Goal: Task Accomplishment & Management: Use online tool/utility

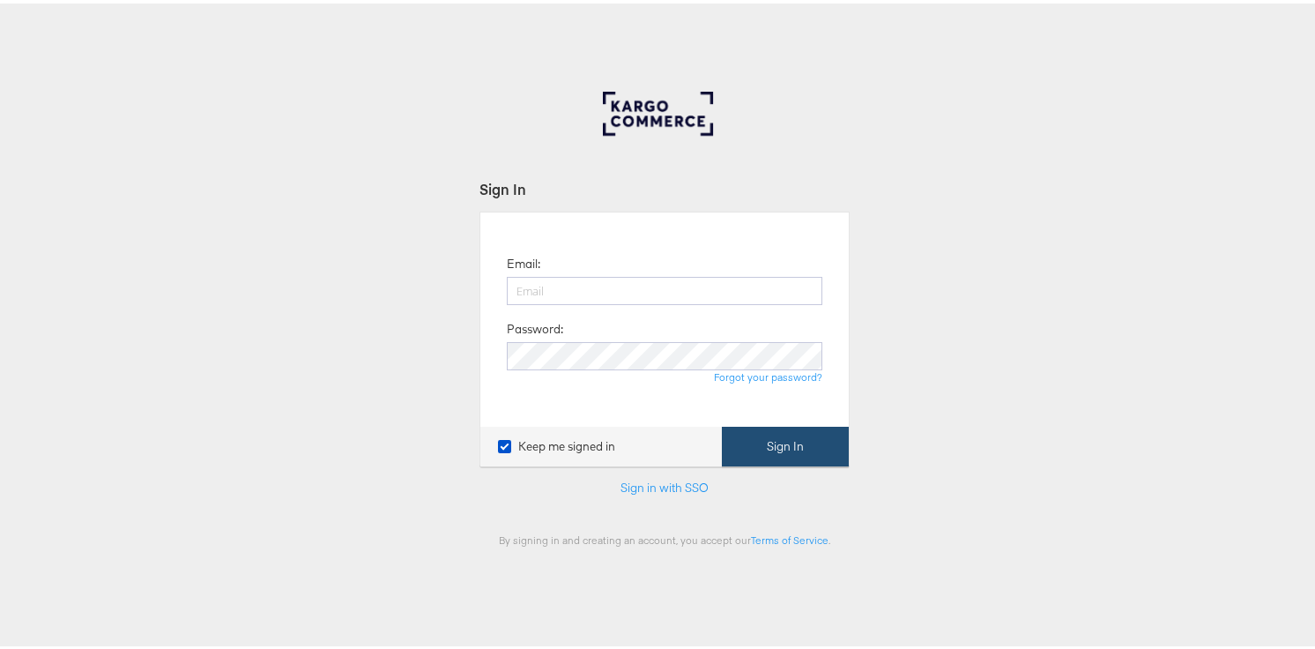
type input "adam.mcgilvray@kargo.com"
click at [748, 428] on button "Sign In" at bounding box center [785, 443] width 127 height 40
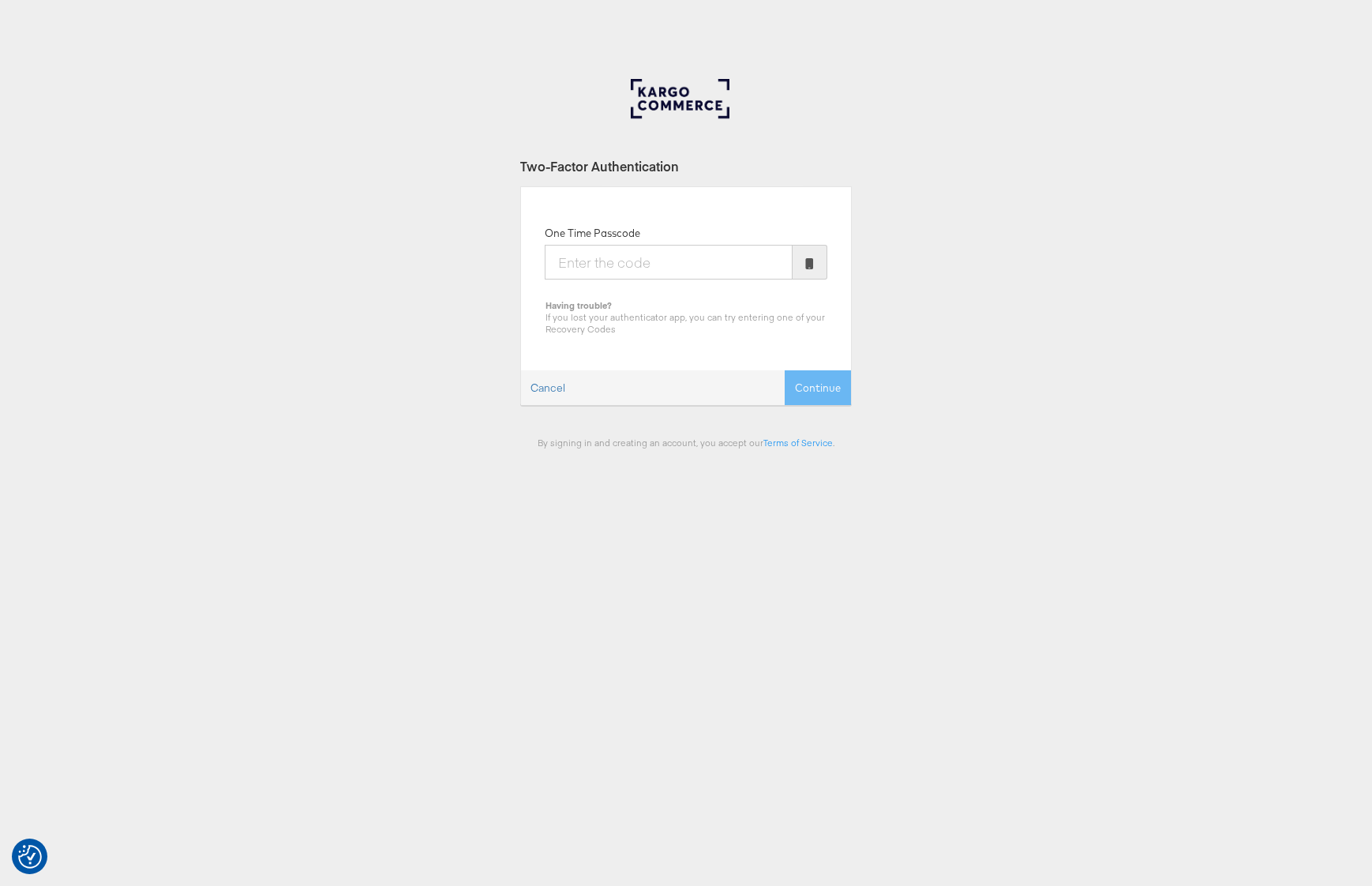
click at [669, 257] on input "One Time Passcode" at bounding box center [668, 262] width 248 height 35
type input "086315"
click at [785, 370] on button "Continue" at bounding box center [818, 388] width 66 height 36
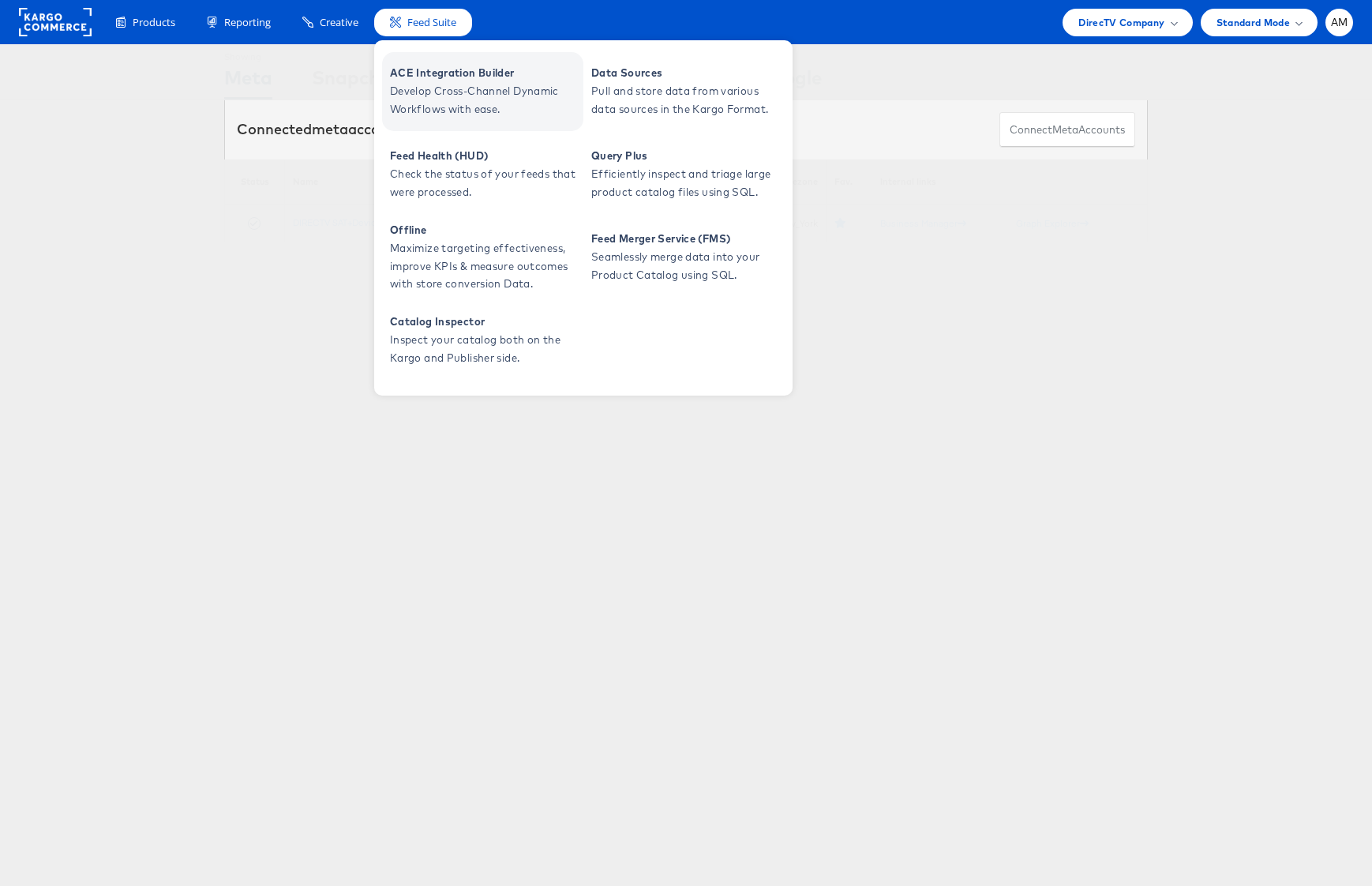
click at [412, 82] on span "Develop Cross-Channel Dynamic Workflows with ease." at bounding box center [485, 100] width 190 height 37
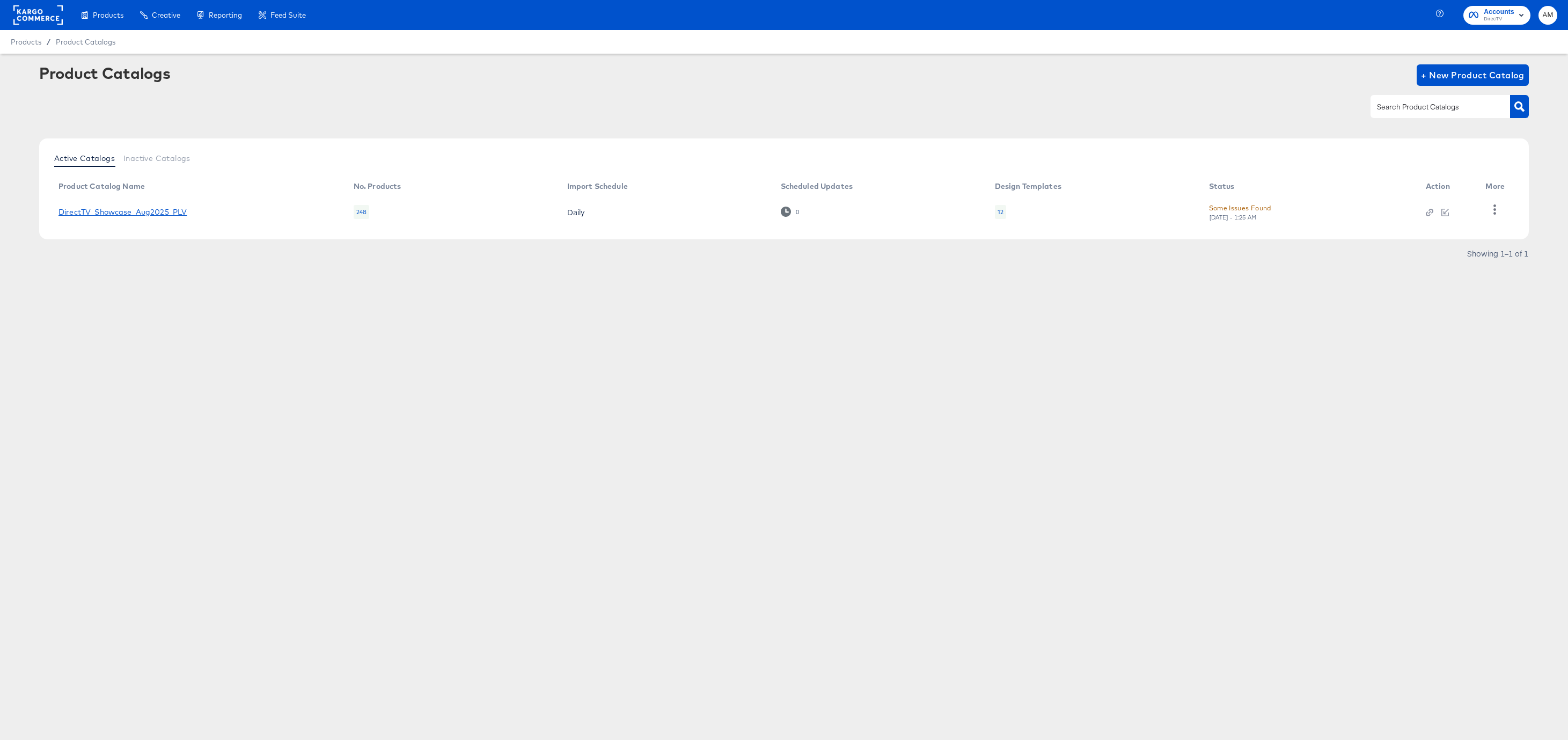
click at [150, 213] on link "DirectTV_Showcase_Aug2025_PLV" at bounding box center [122, 212] width 128 height 9
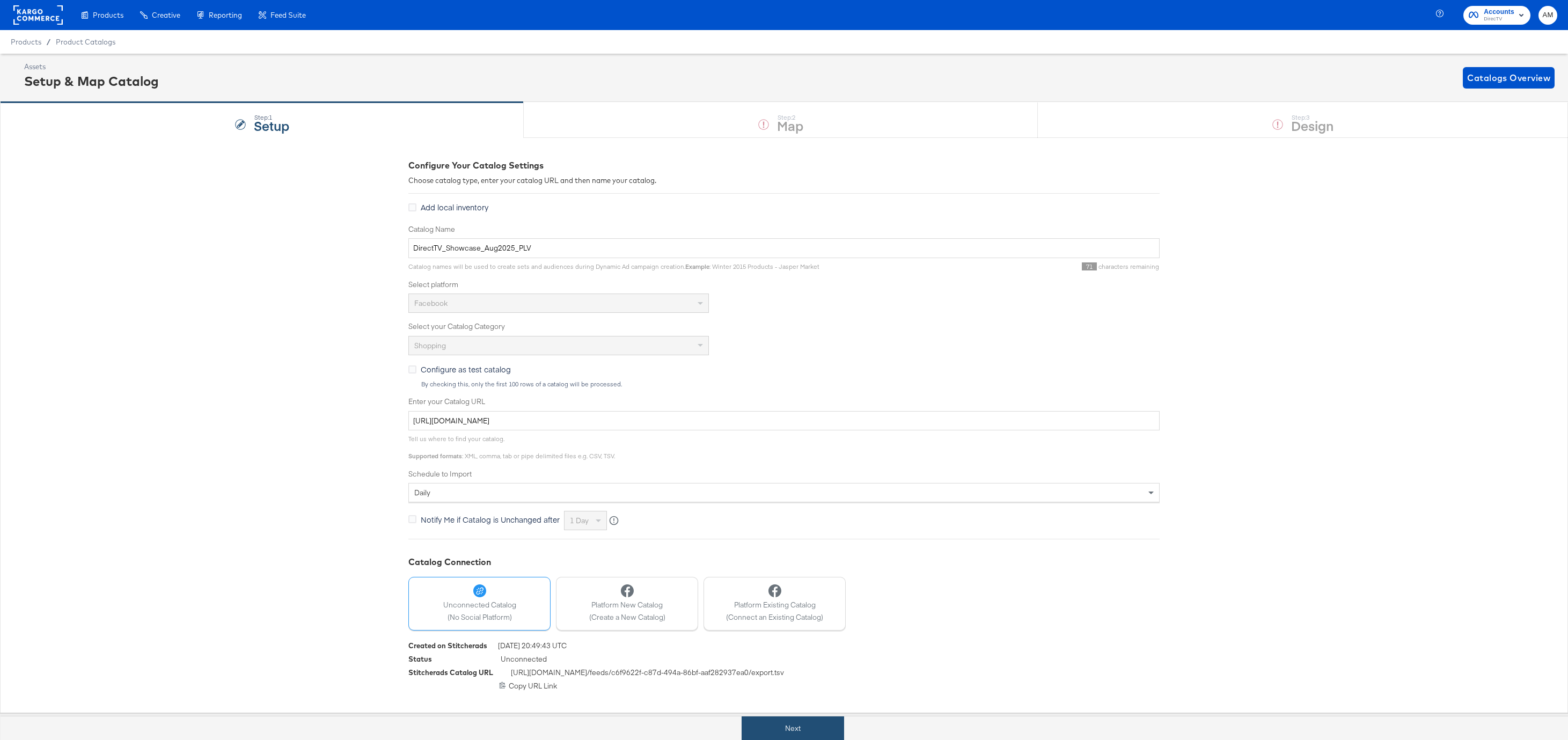
click at [768, 601] on button "Next" at bounding box center [793, 728] width 102 height 24
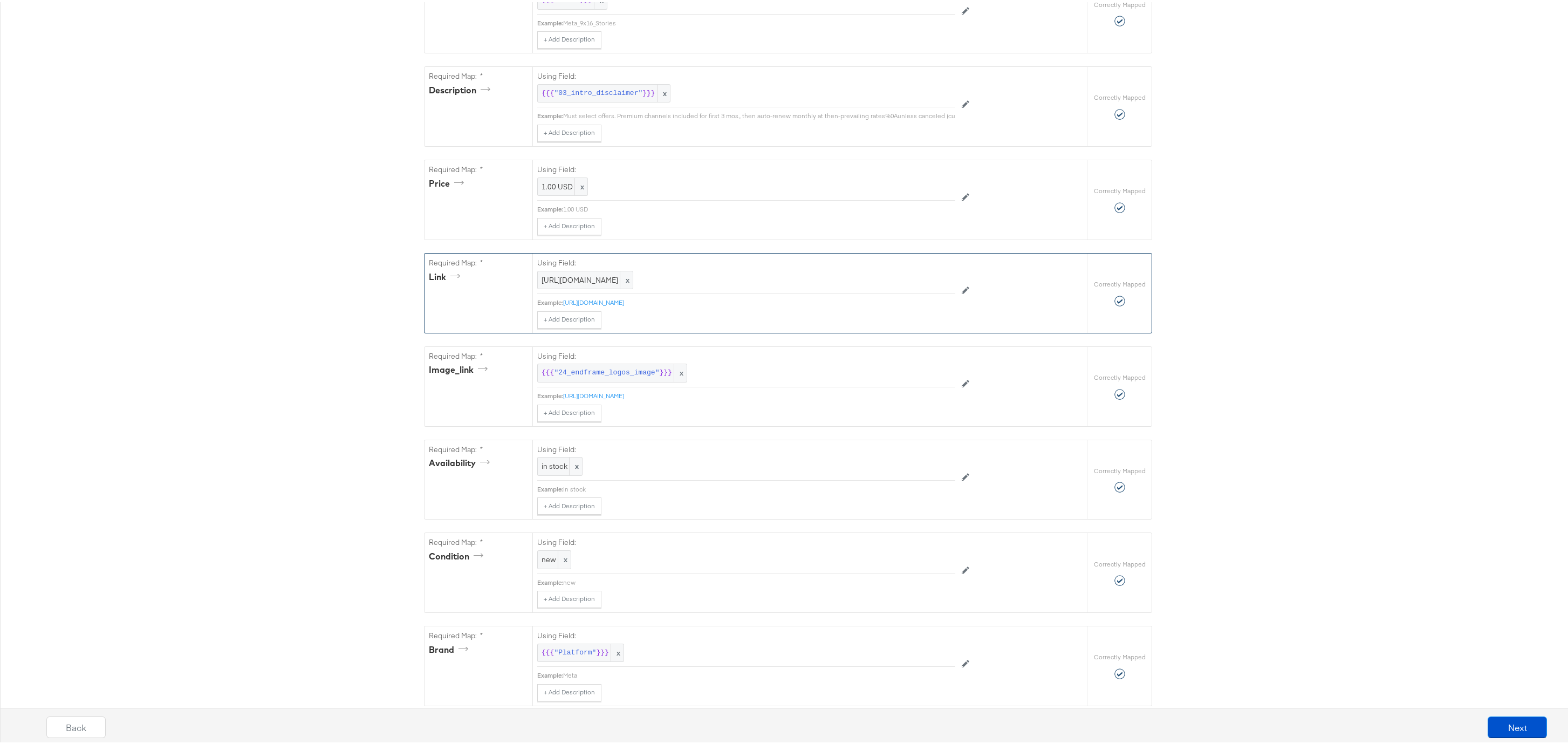
scroll to position [432, 0]
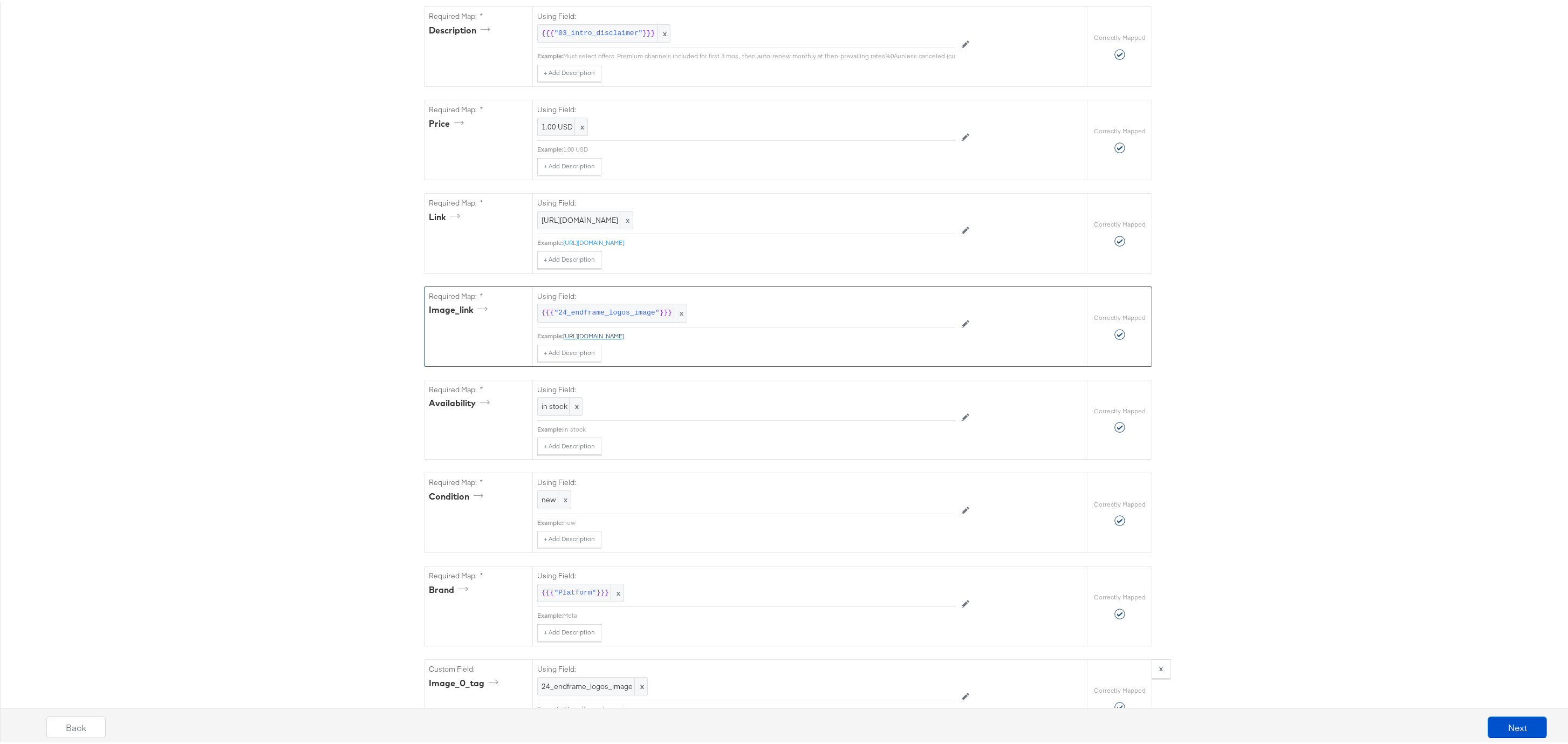
click at [624, 338] on link "https://stitcherads.hosted-by-files.com/directv/images/Logos_EC.png" at bounding box center [593, 333] width 61 height 8
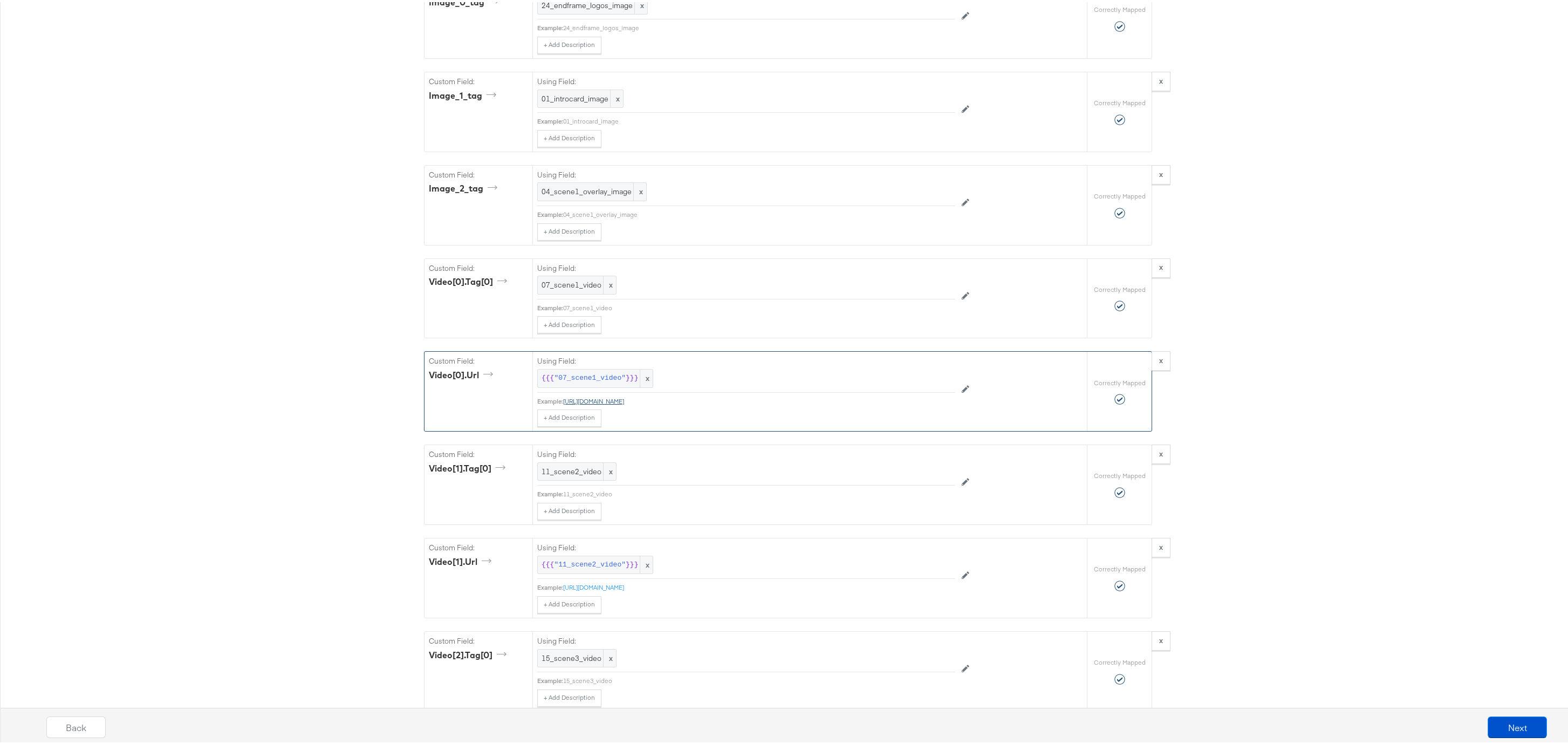
click at [617, 403] on link "https://stitcherads.hosted-by-files.com/directv/videos/Q3Premiums/HBOMax_Peacem…" at bounding box center [593, 398] width 61 height 8
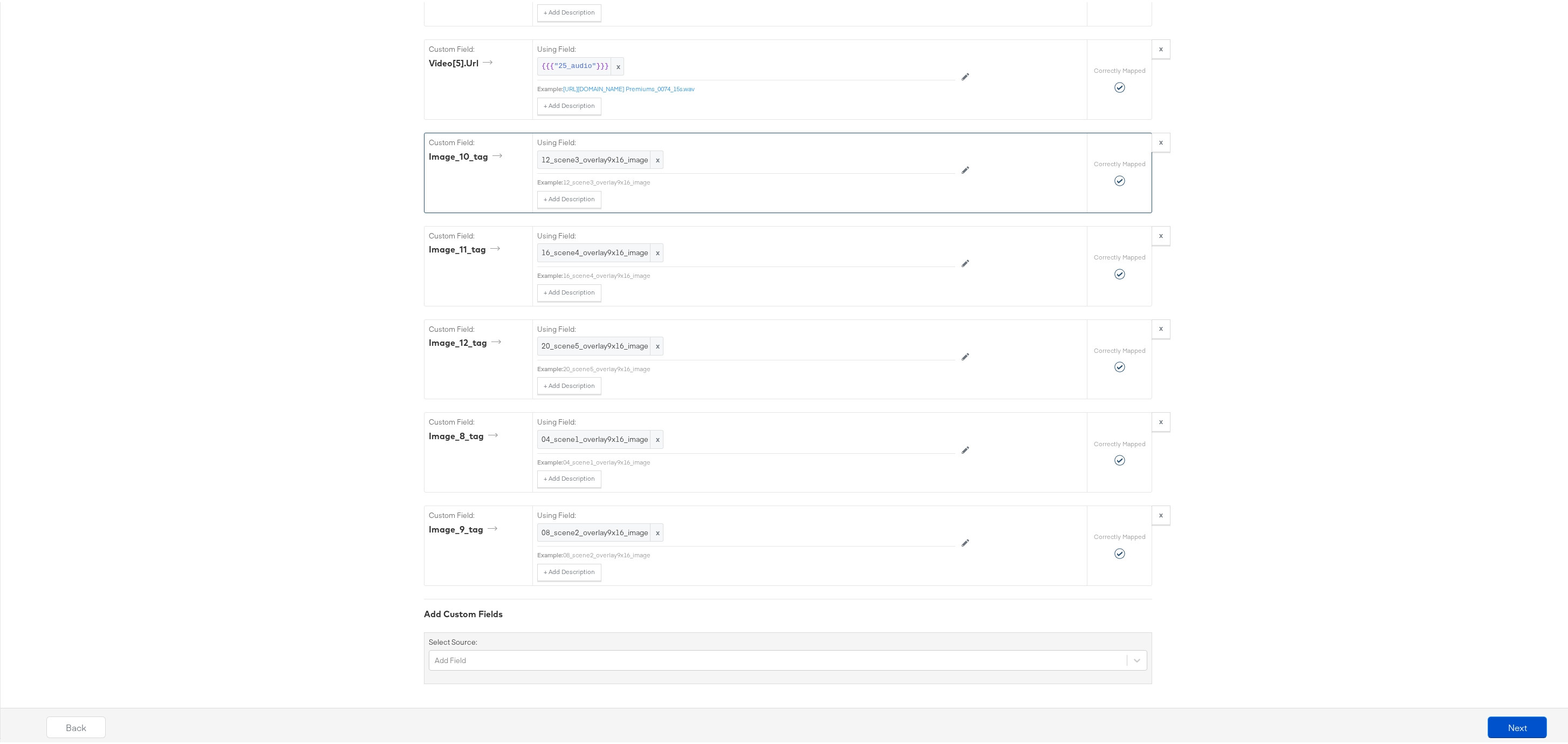
scroll to position [4339, 0]
click at [937, 604] on div "Back Next" at bounding box center [797, 729] width 1587 height 40
click at [937, 604] on button "Next" at bounding box center [1517, 724] width 59 height 21
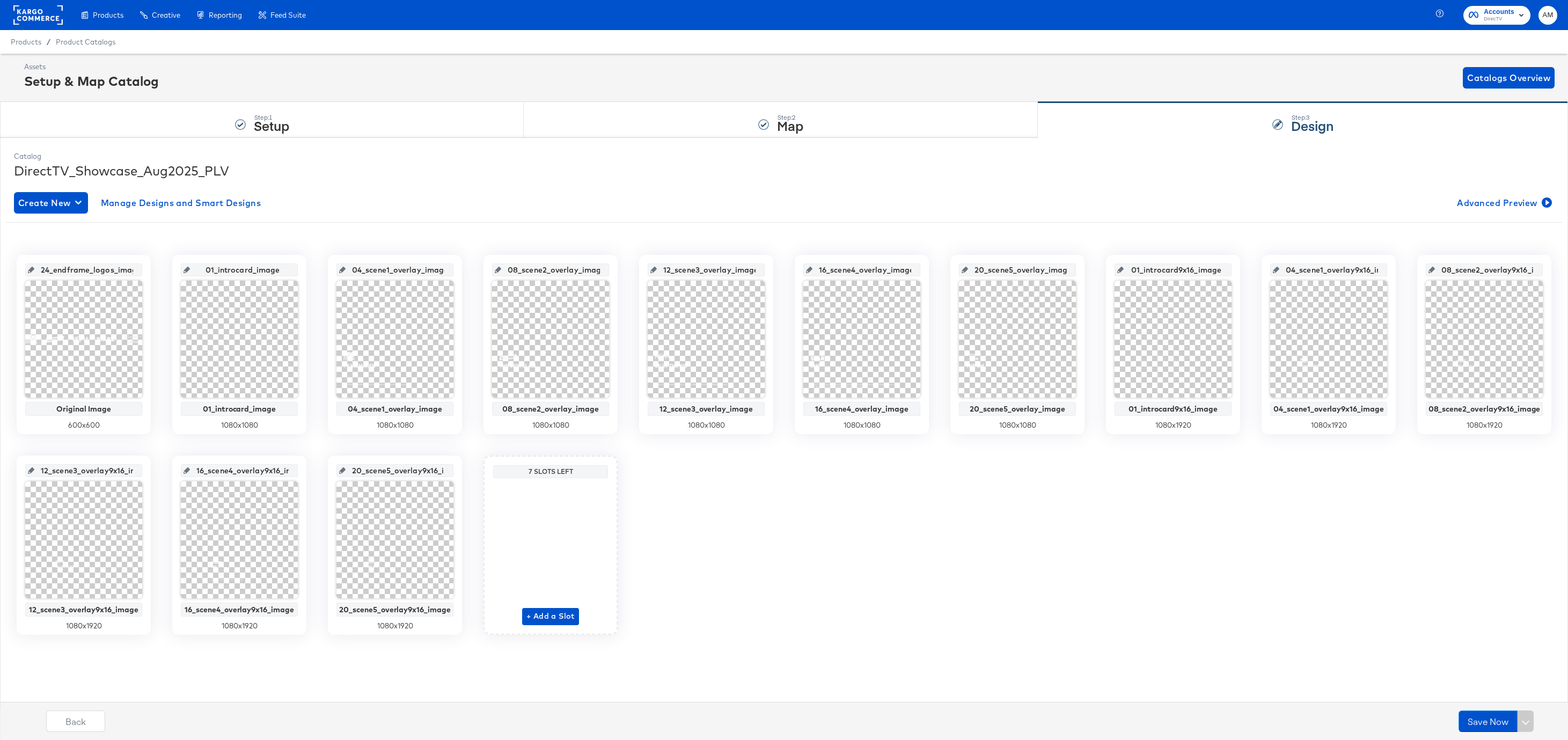
scroll to position [0, 12]
drag, startPoint x: 516, startPoint y: 270, endPoint x: 645, endPoint y: 270, distance: 129.0
click at [645, 270] on div "24_endframe_logos_image Original Image 600 x 600 01_introcard_image 01_introcar…" at bounding box center [784, 445] width 1556 height 380
click at [221, 419] on span "Edit" at bounding box center [204, 420] width 49 height 8
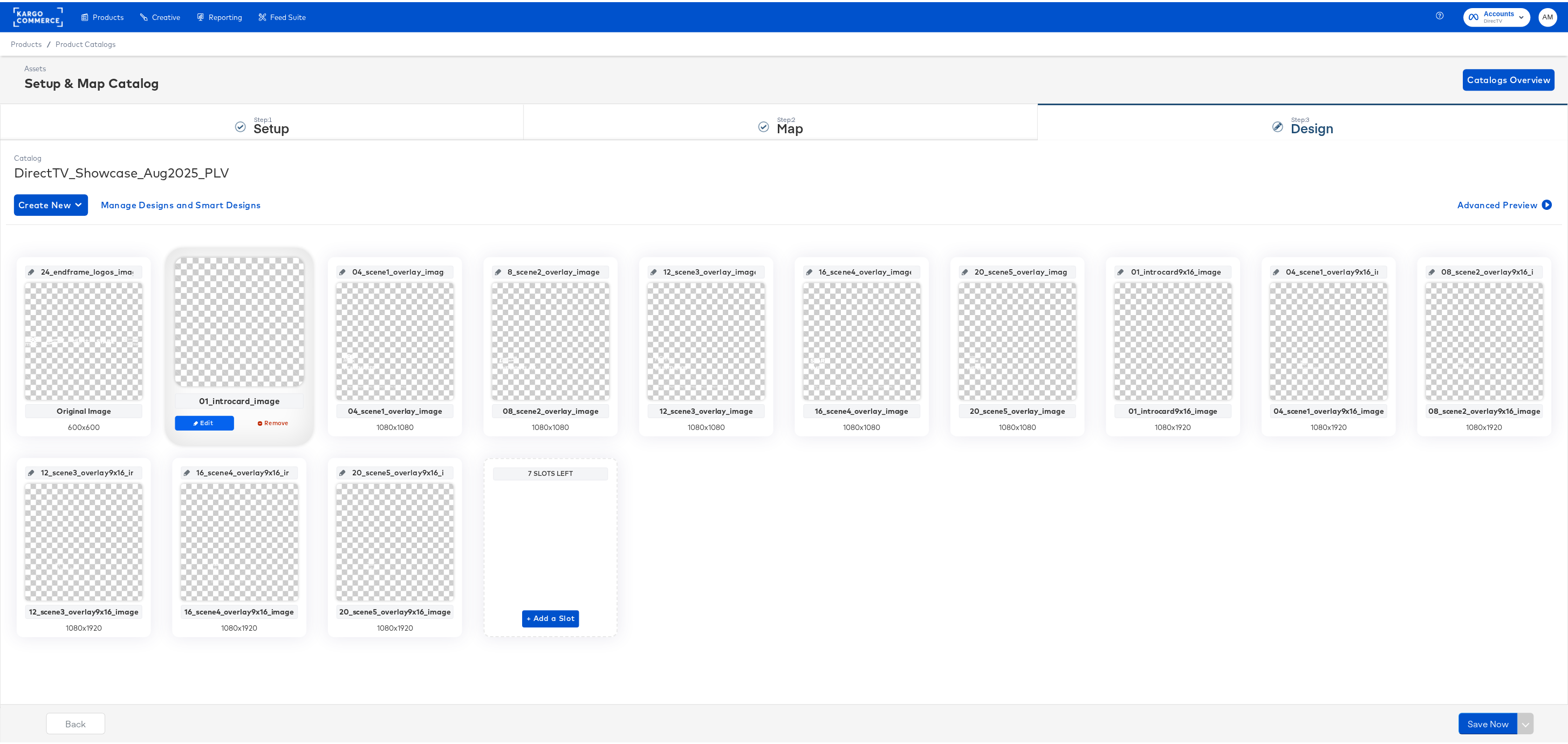
scroll to position [0, 0]
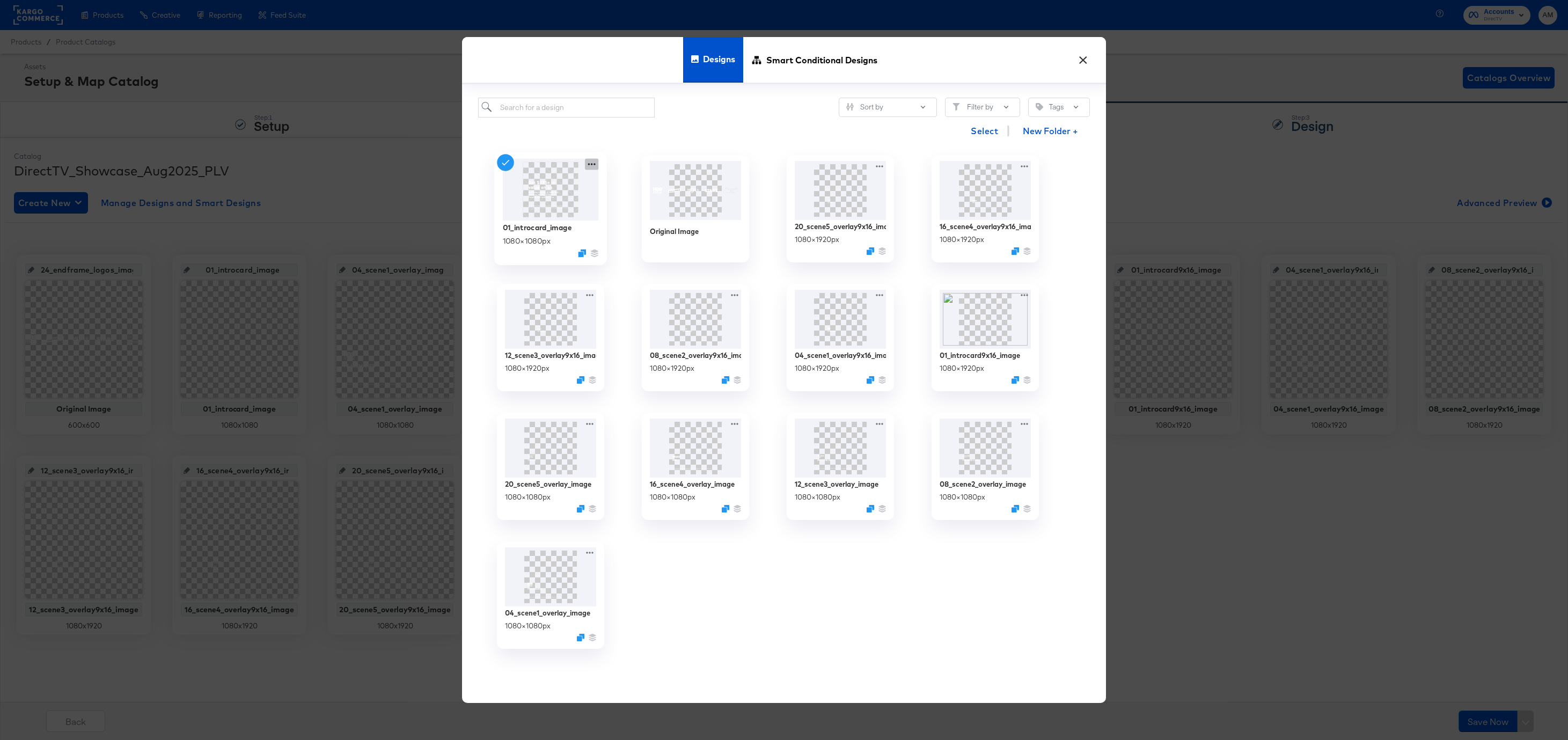
click at [592, 166] on icon at bounding box center [592, 164] width 13 height 12
click at [642, 228] on div "Edit Design Edit Design" at bounding box center [642, 228] width 0 height 0
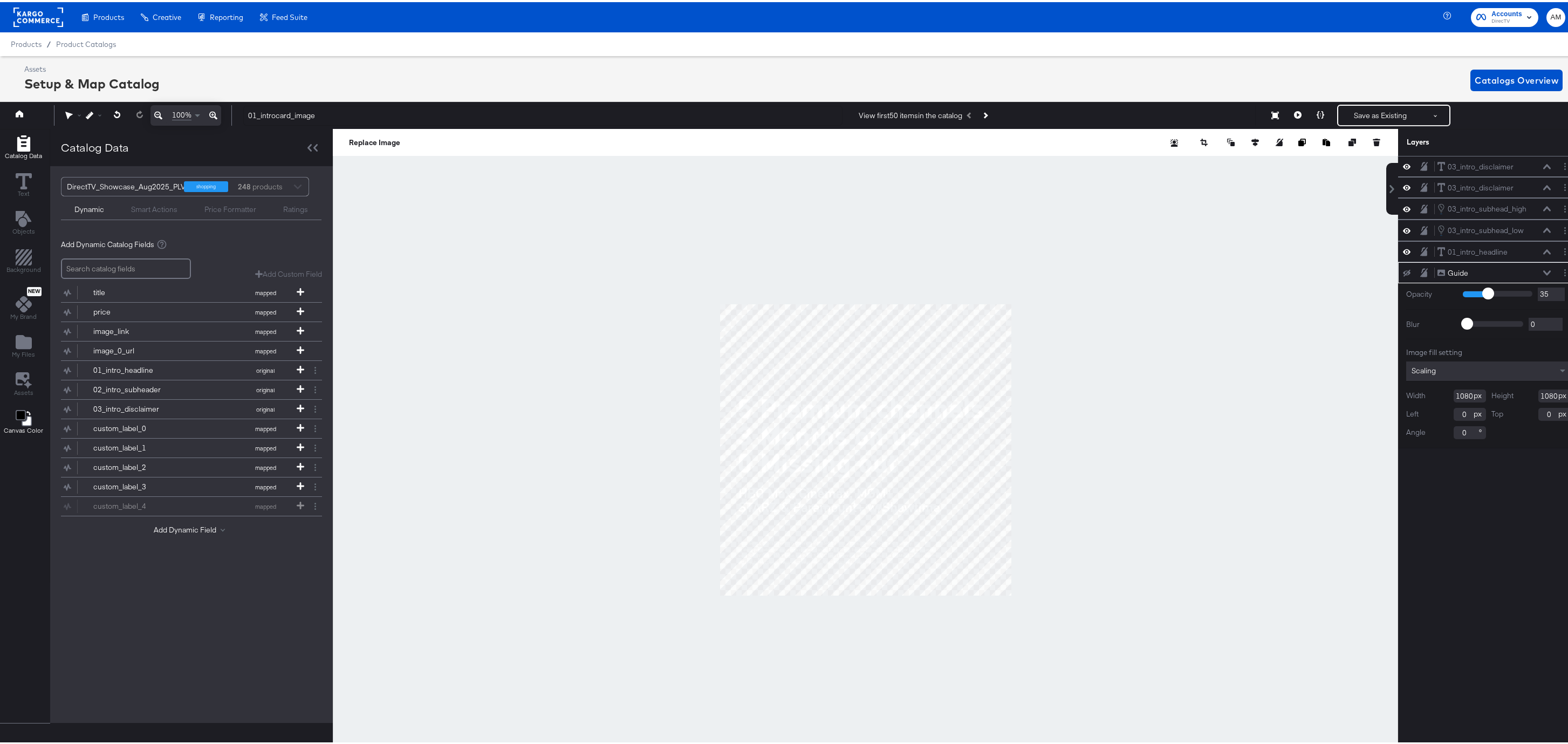
click at [18, 412] on icon "Change Background" at bounding box center [20, 412] width 9 height 9
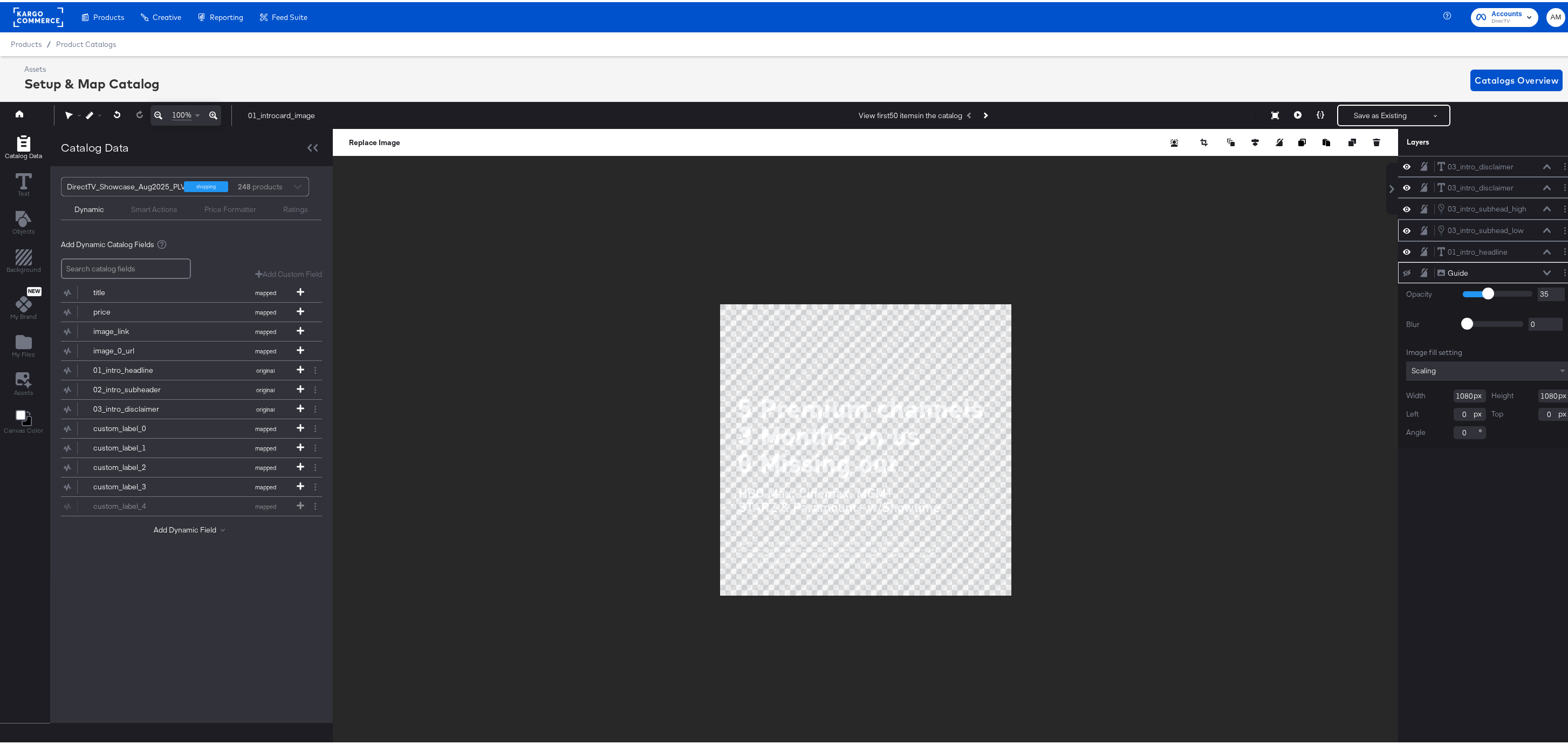
click at [937, 230] on icon at bounding box center [1547, 228] width 7 height 6
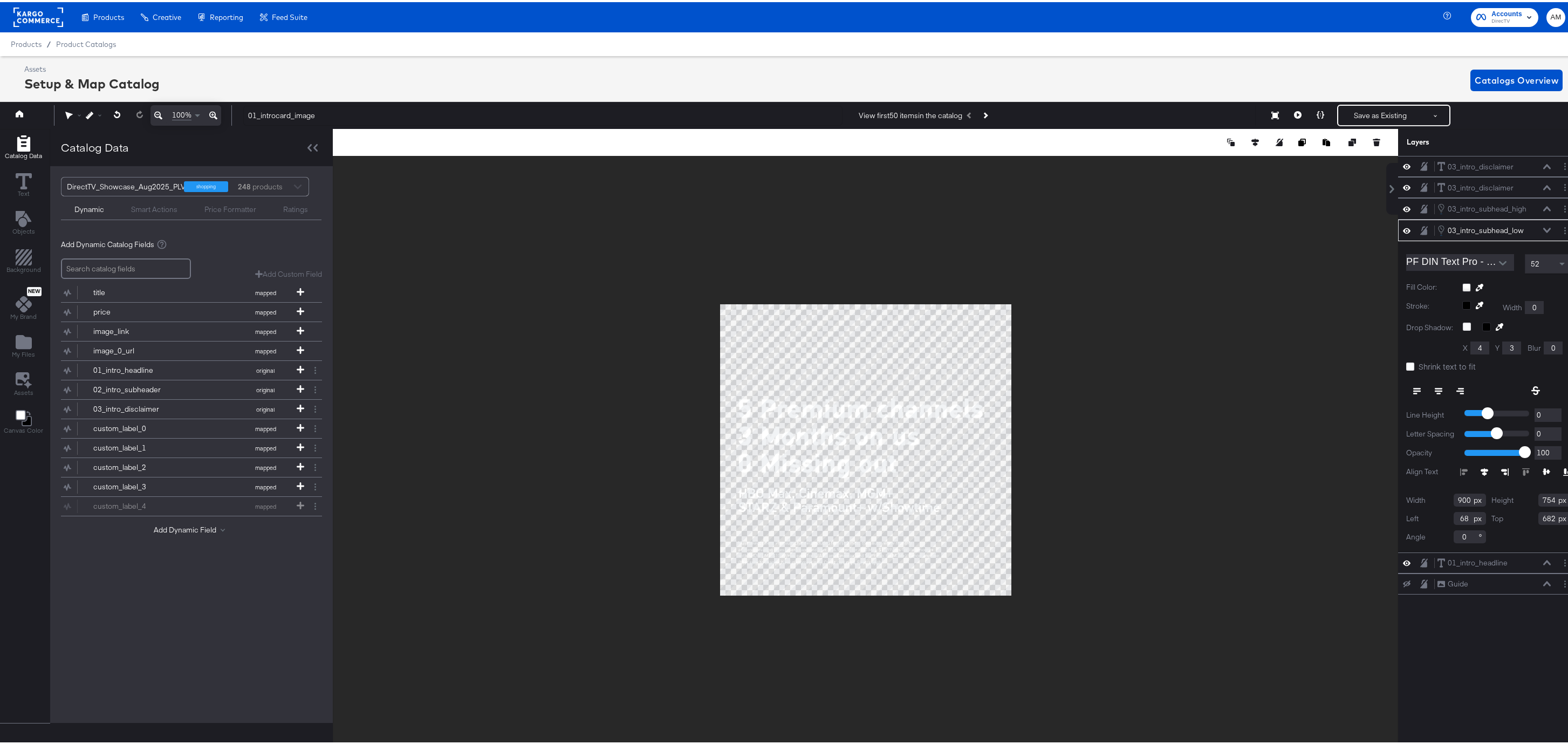
scroll to position [0, 2]
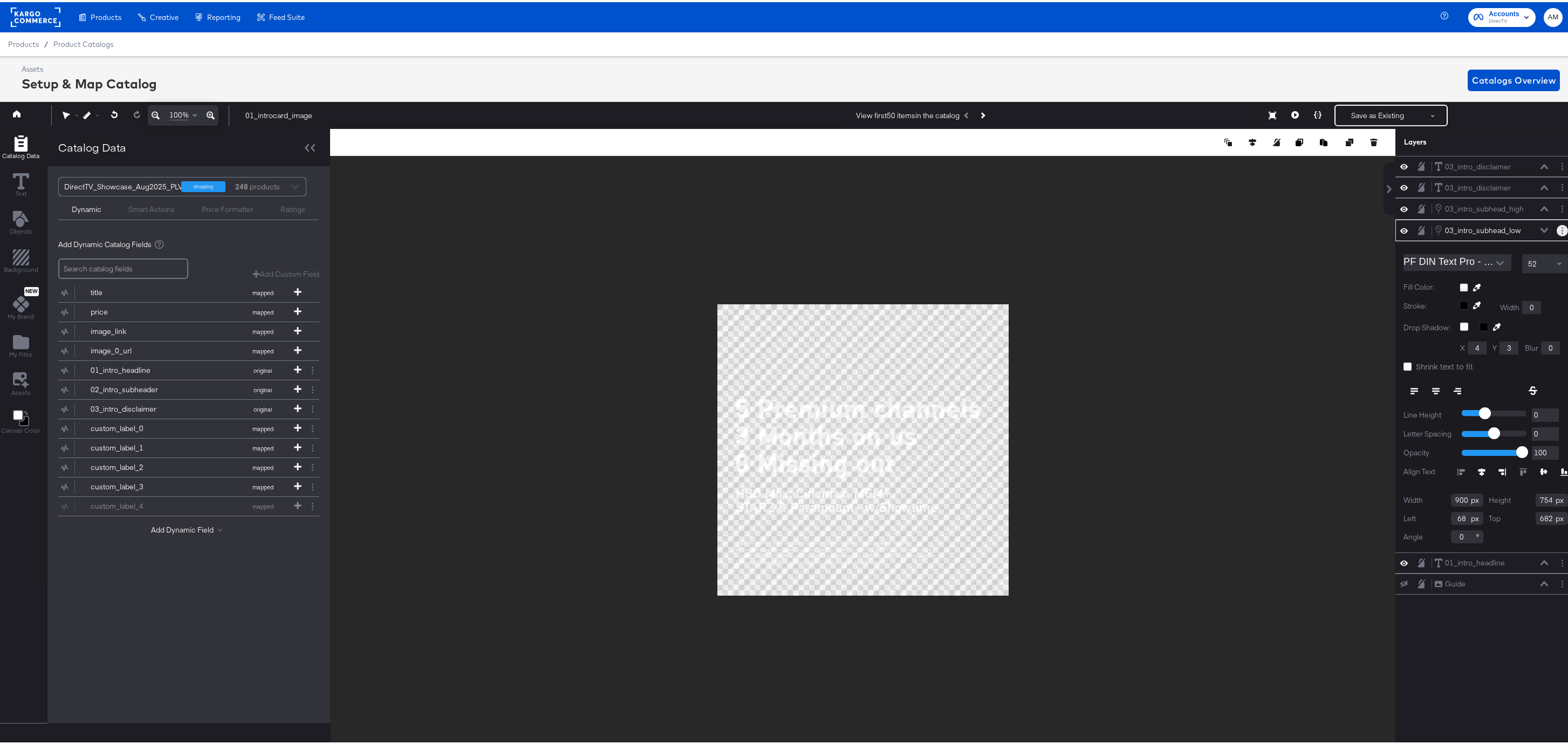
click at [937, 228] on button "Layer Options" at bounding box center [1562, 228] width 12 height 12
click at [937, 265] on button "Edit Smart Layer" at bounding box center [1492, 265] width 54 height 12
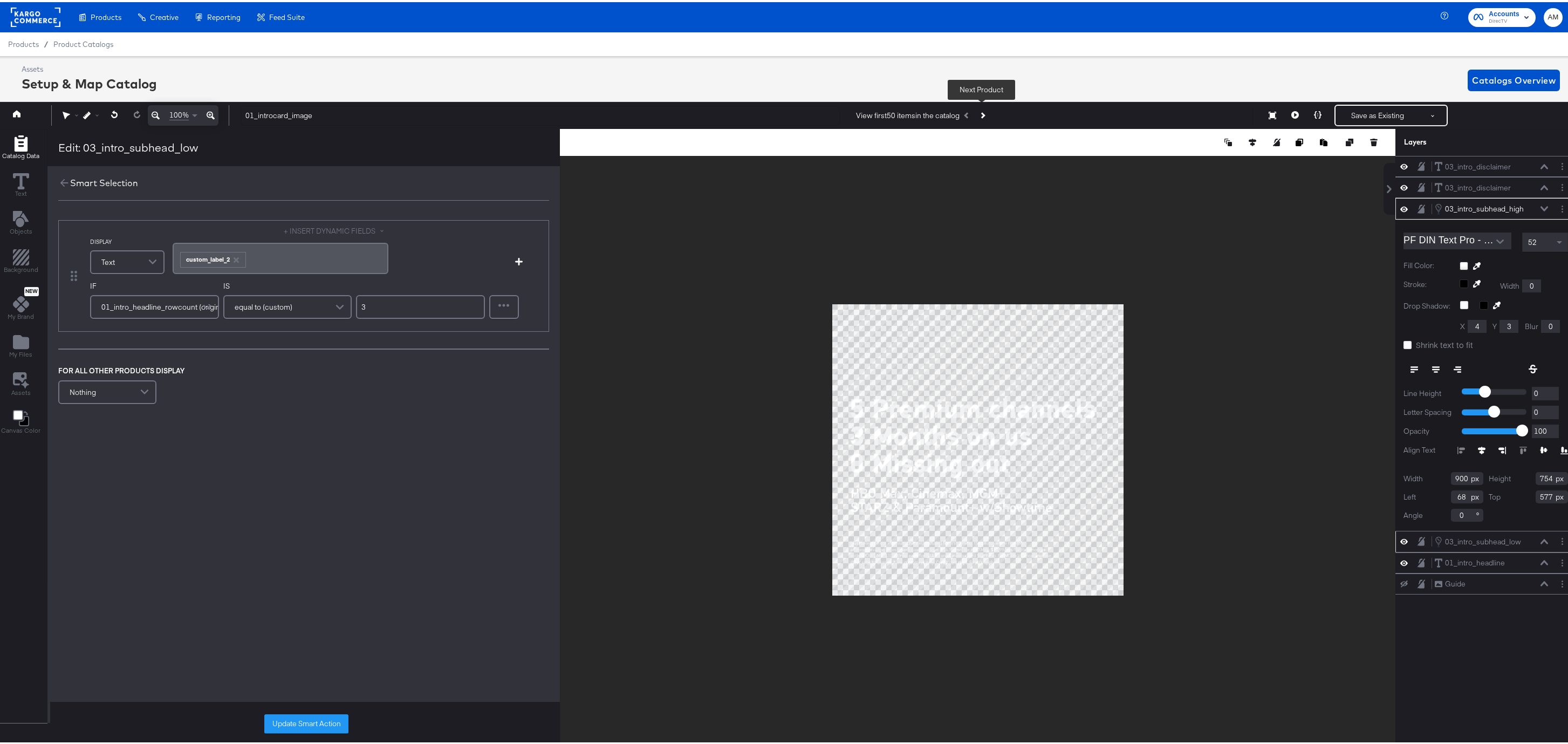
click at [937, 113] on icon "Next Product" at bounding box center [982, 114] width 6 height 6
click at [937, 113] on icon "Next Product" at bounding box center [982, 114] width 6 height 6
click at [937, 113] on icon "Previous Product" at bounding box center [967, 114] width 6 height 6
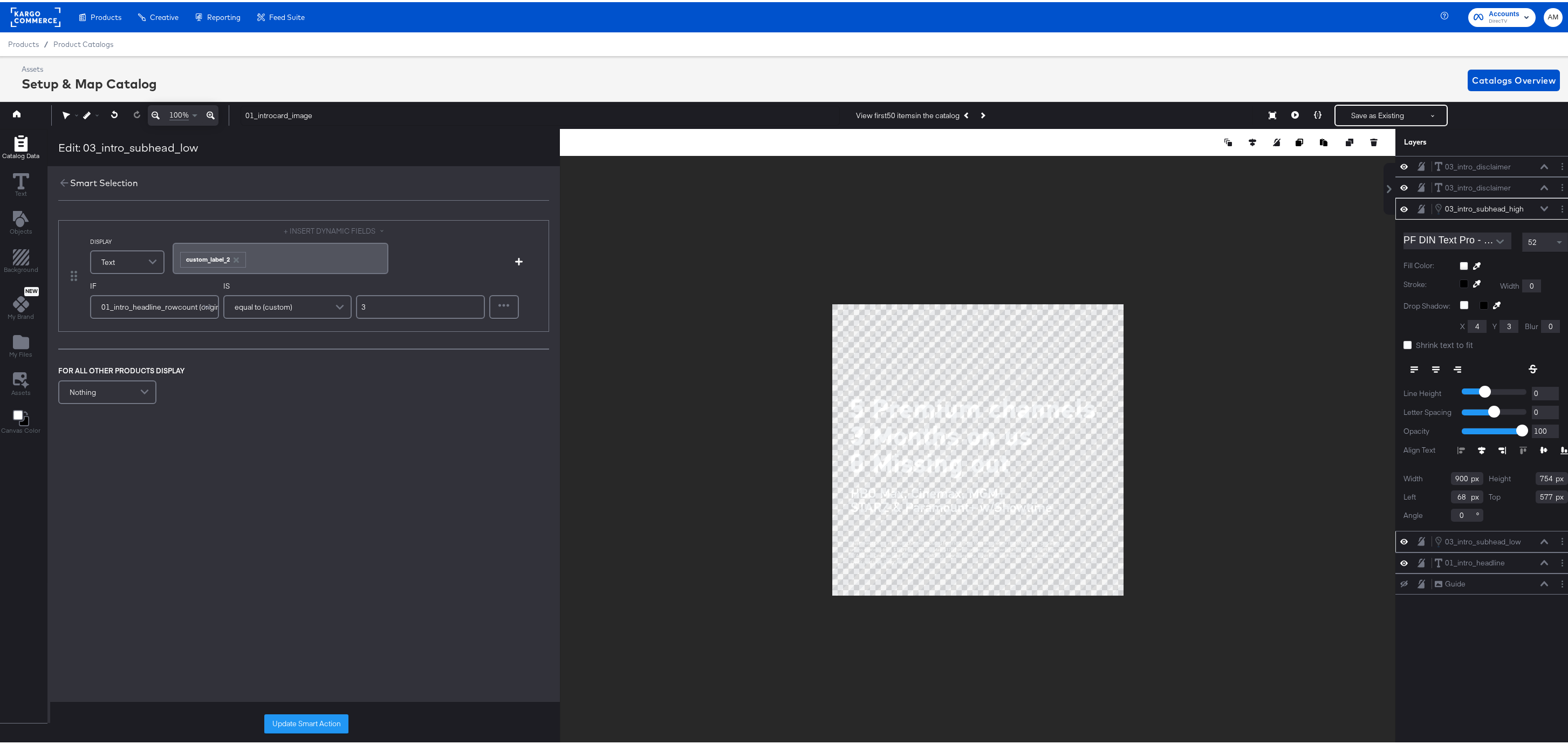
click at [937, 204] on icon at bounding box center [1544, 206] width 7 height 6
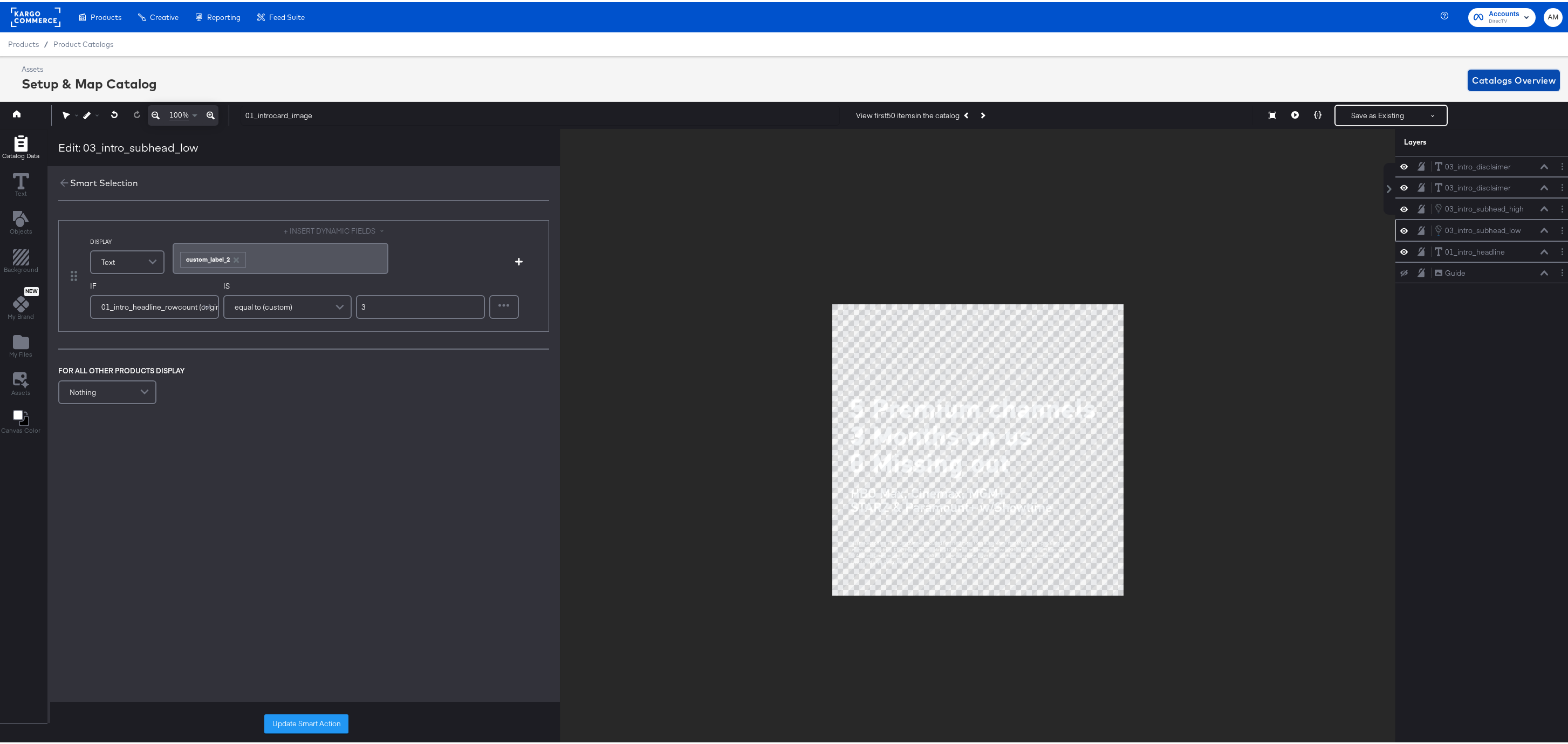
click at [937, 75] on span "Catalogs Overview" at bounding box center [1514, 78] width 84 height 15
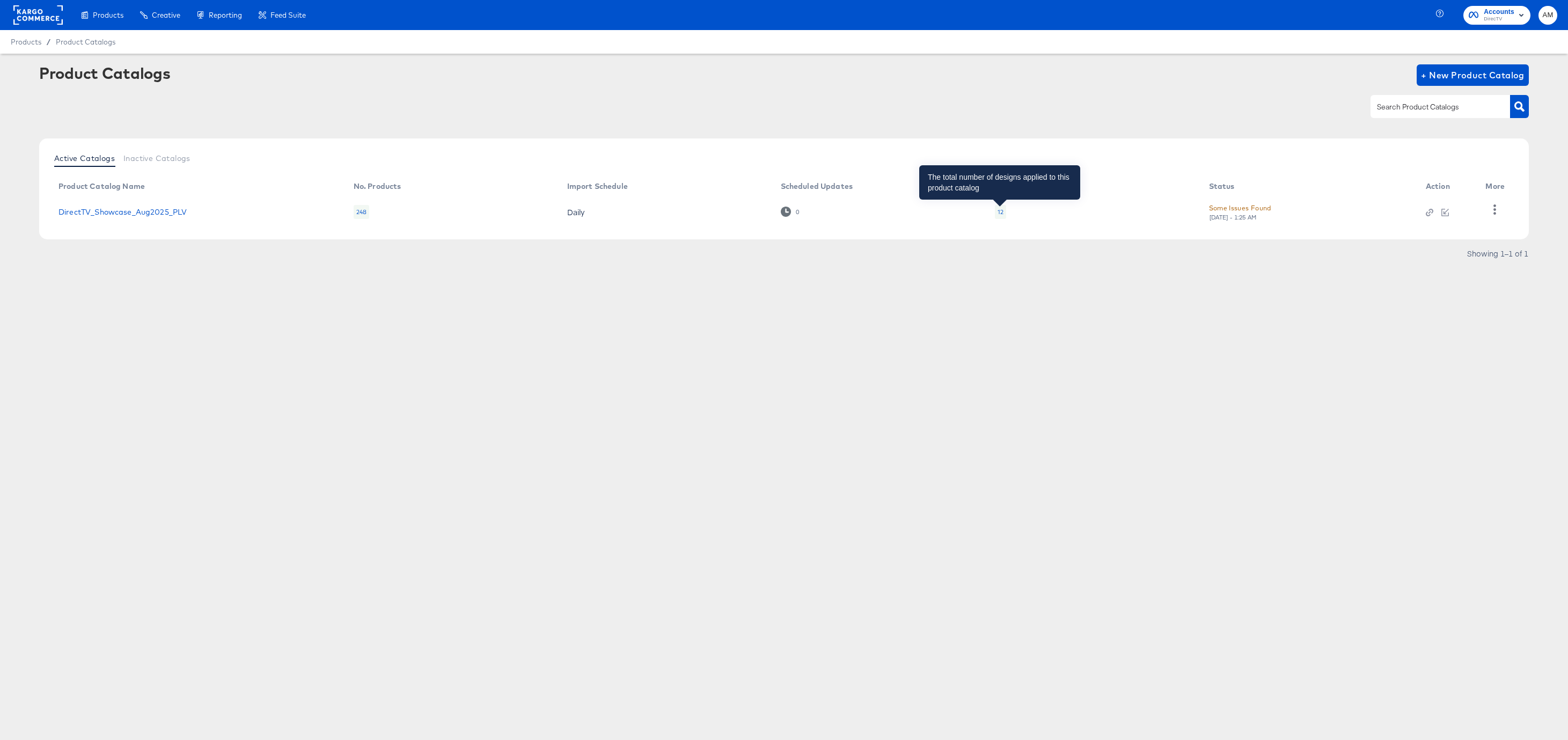
click at [932, 212] on div "12" at bounding box center [1001, 212] width 6 height 9
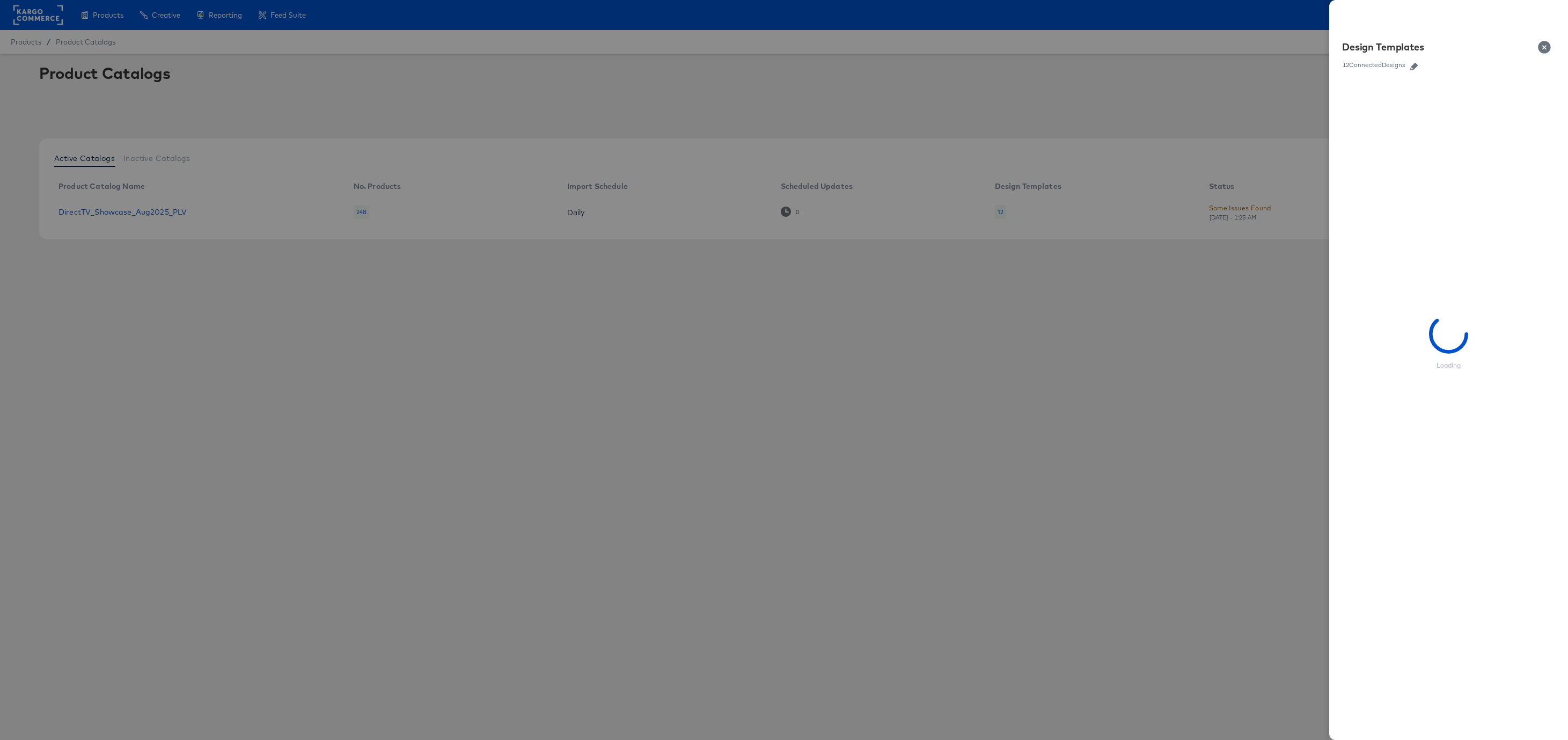
click at [932, 66] on icon "button" at bounding box center [1414, 66] width 7 height 7
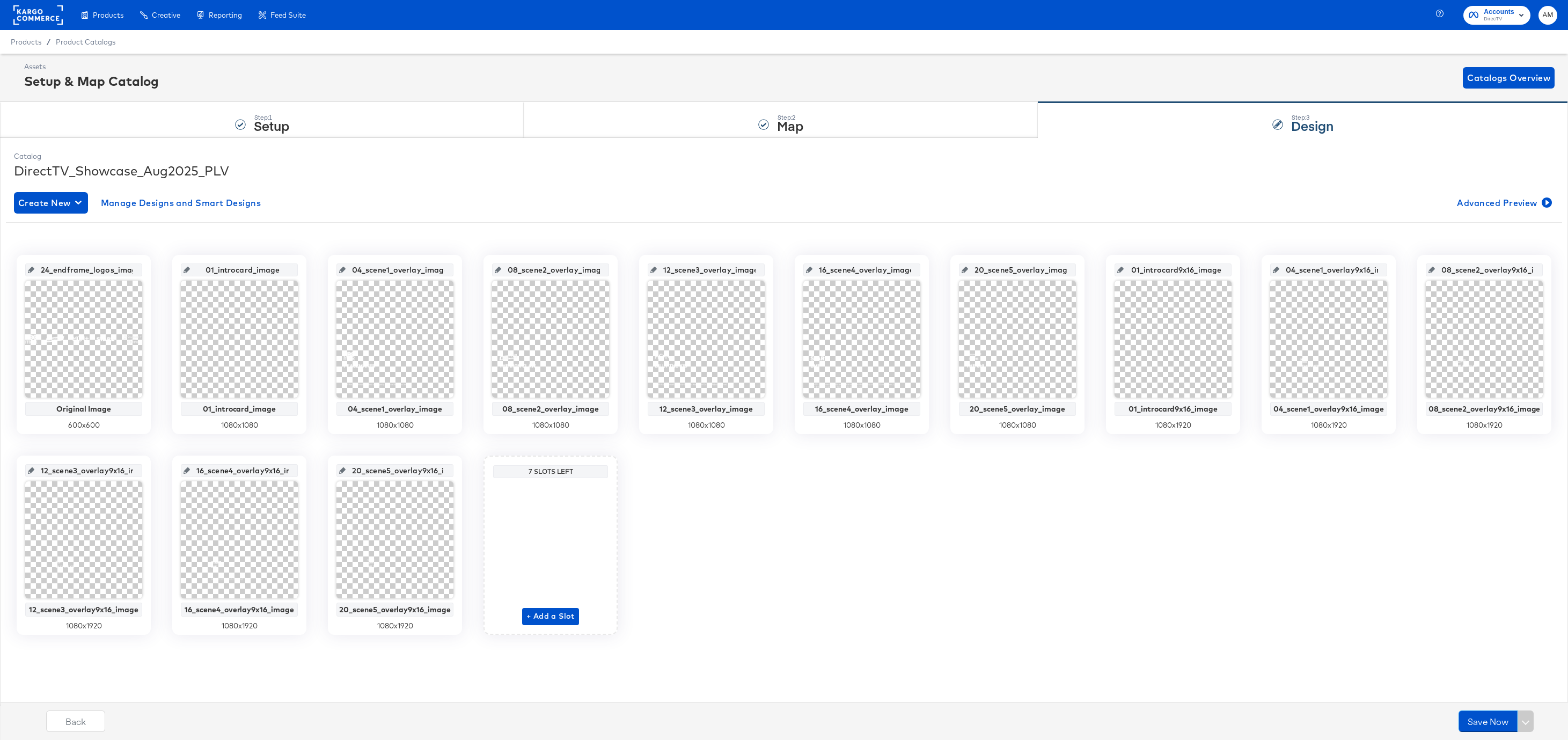
drag, startPoint x: 242, startPoint y: 270, endPoint x: 274, endPoint y: 268, distance: 32.1
click at [274, 268] on input "01_introcard_image" at bounding box center [242, 266] width 105 height 29
drag, startPoint x: 206, startPoint y: 270, endPoint x: 287, endPoint y: 272, distance: 81.0
click at [287, 272] on input "01_introcard_image" at bounding box center [242, 266] width 105 height 29
click at [932, 202] on span "Advanced Preview" at bounding box center [1503, 203] width 93 height 15
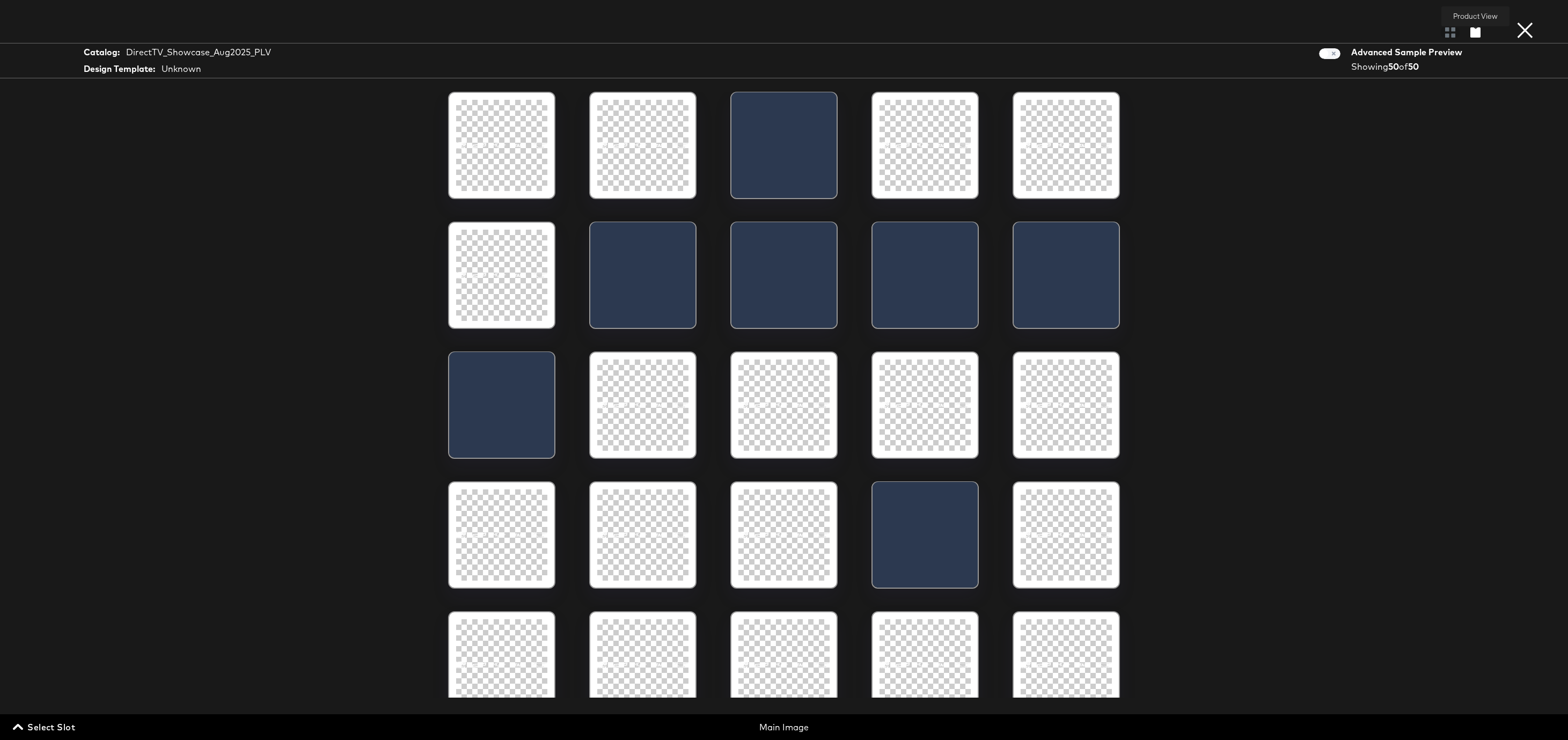
click at [932, 31] on icon "button" at bounding box center [1475, 32] width 10 height 10
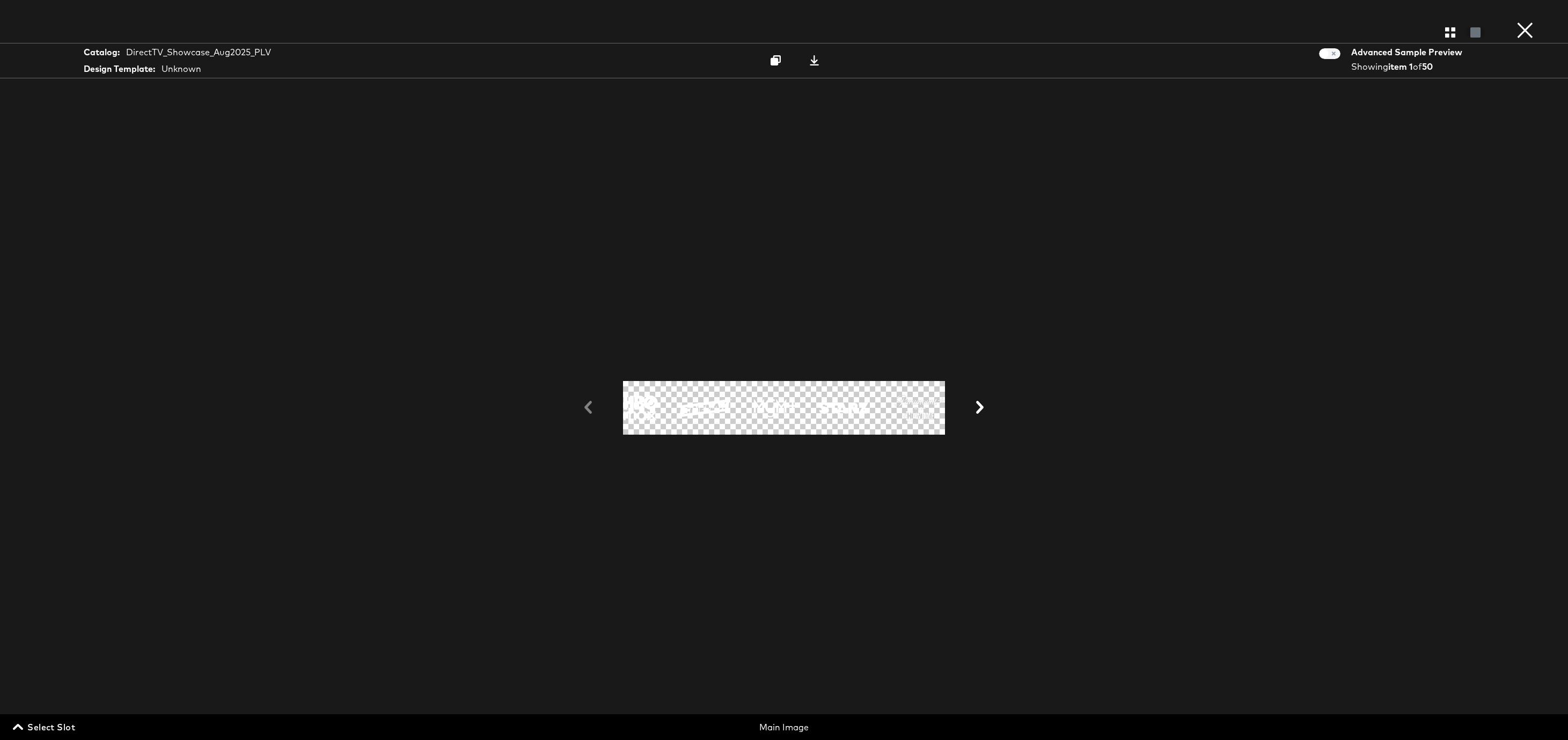
click at [44, 601] on span "Select Slot" at bounding box center [45, 727] width 60 height 15
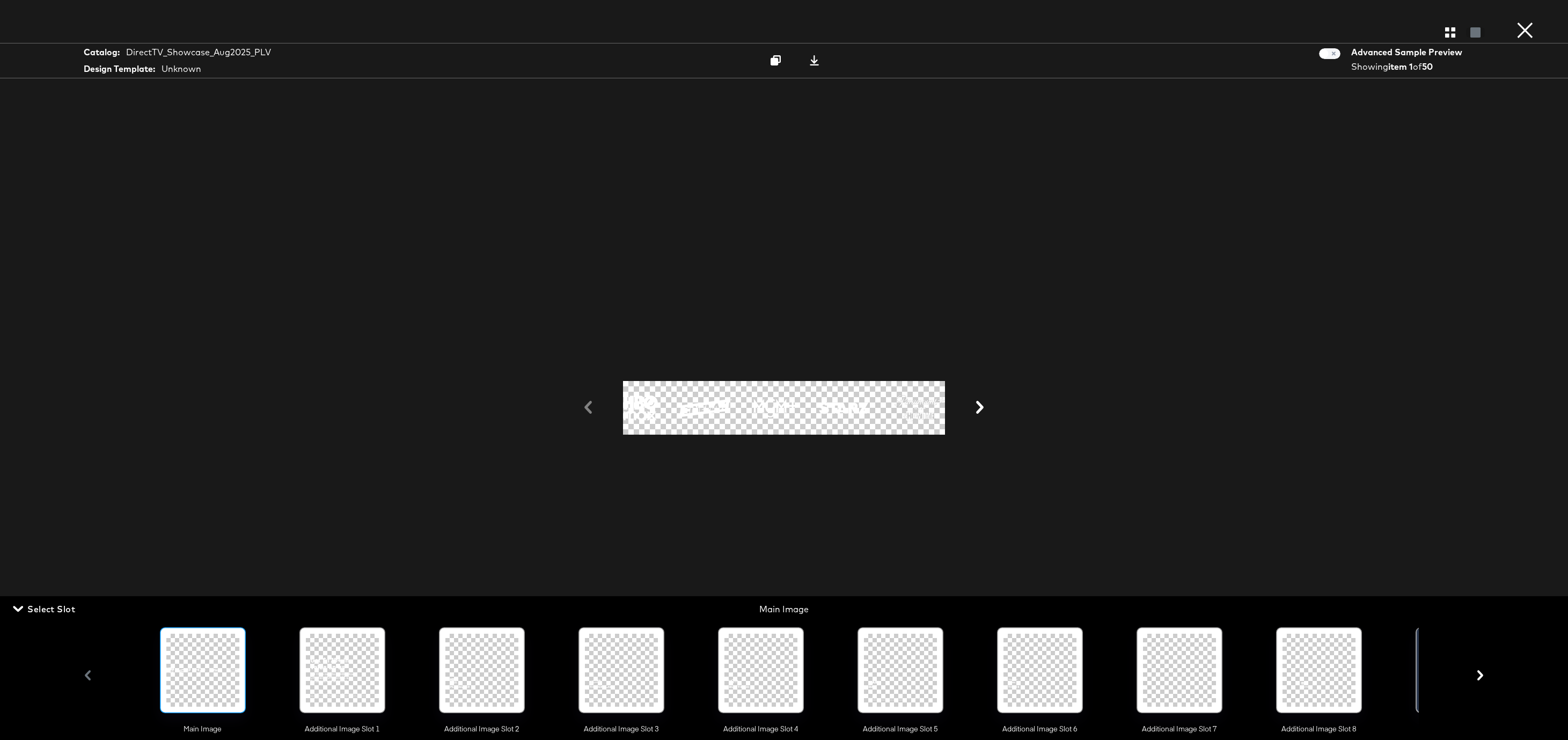
click at [343, 601] on div at bounding box center [343, 670] width 73 height 73
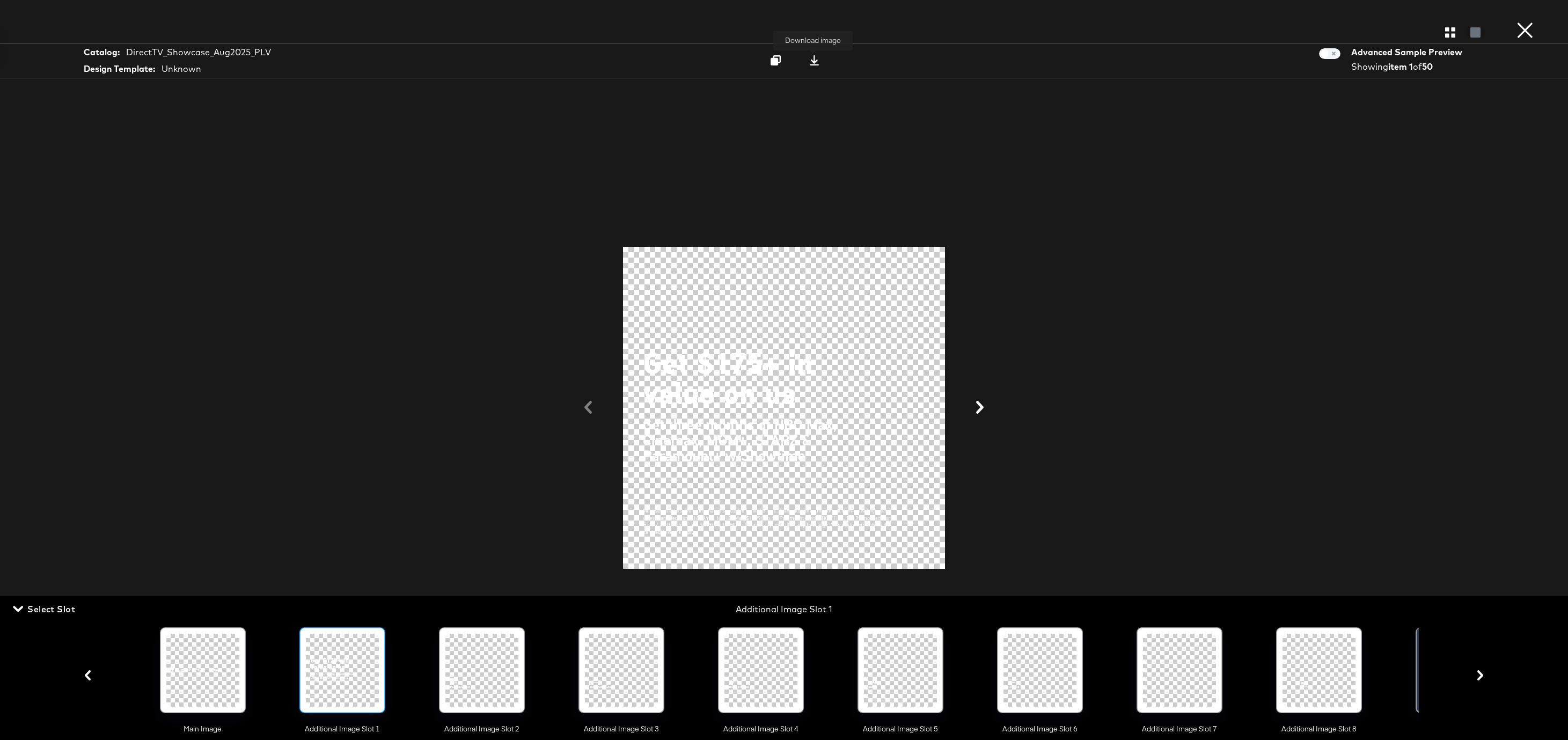
click at [814, 61] on icon at bounding box center [814, 60] width 9 height 10
